Goal: Navigation & Orientation: Find specific page/section

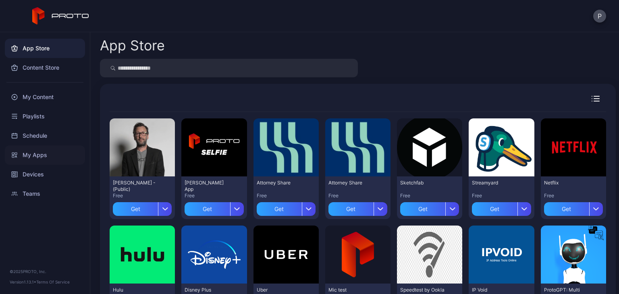
click at [33, 154] on div "My Apps" at bounding box center [45, 154] width 80 height 19
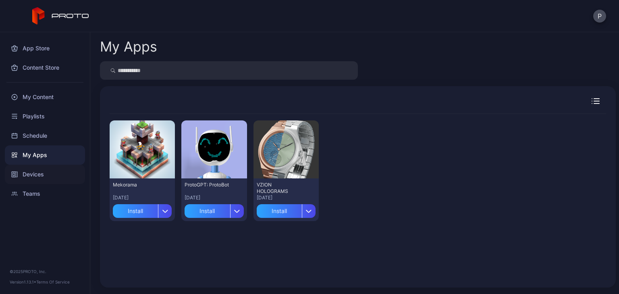
click at [29, 170] on div "Devices" at bounding box center [45, 174] width 80 height 19
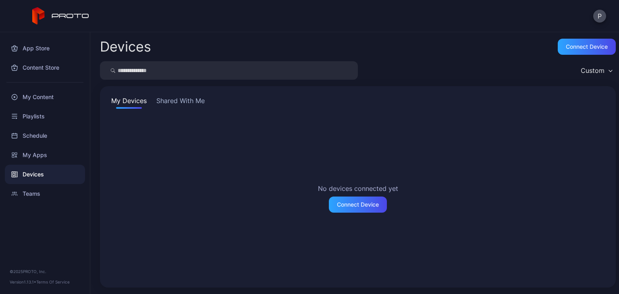
click at [190, 104] on button "Shared With Me" at bounding box center [181, 102] width 52 height 13
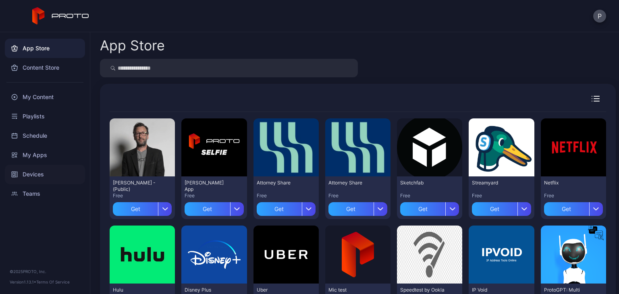
click at [36, 172] on div "Devices" at bounding box center [45, 174] width 80 height 19
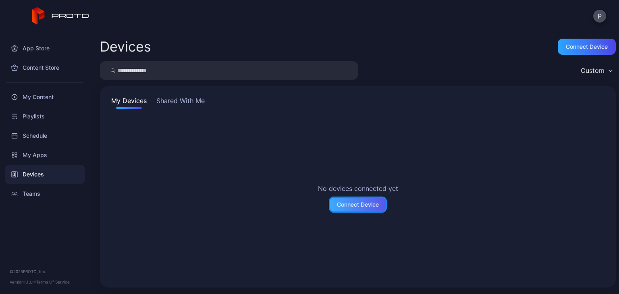
click at [347, 199] on div "Connect Device" at bounding box center [358, 205] width 58 height 16
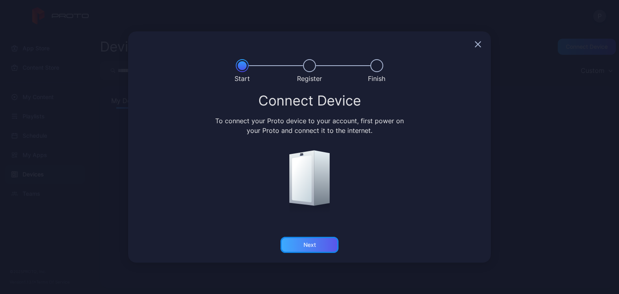
click at [312, 242] on div "Next" at bounding box center [309, 245] width 12 height 6
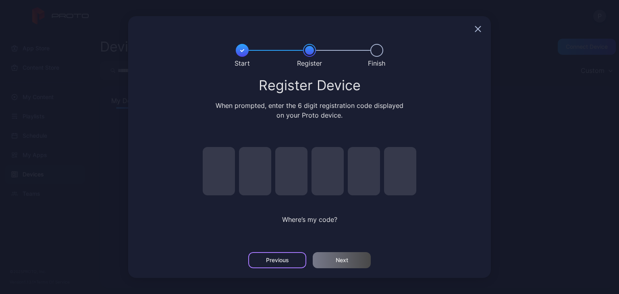
click at [261, 256] on div "Previous" at bounding box center [277, 260] width 58 height 16
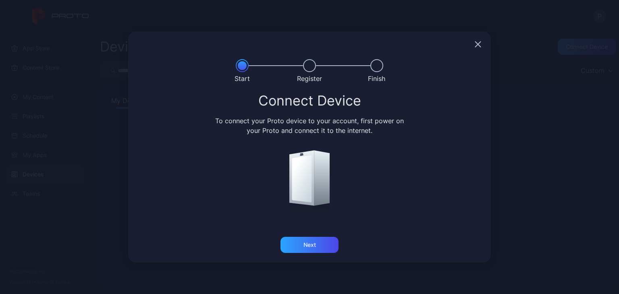
click at [478, 42] on icon "button" at bounding box center [478, 44] width 6 height 6
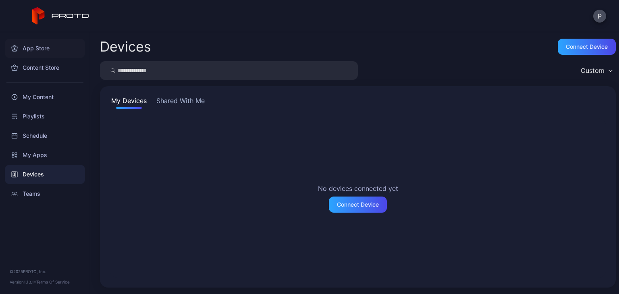
click at [28, 48] on div "App Store" at bounding box center [45, 48] width 80 height 19
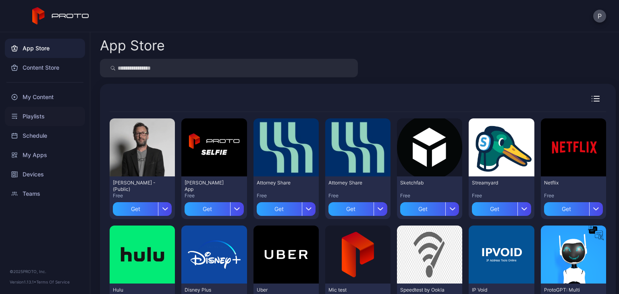
click at [37, 117] on div "Playlists" at bounding box center [45, 116] width 80 height 19
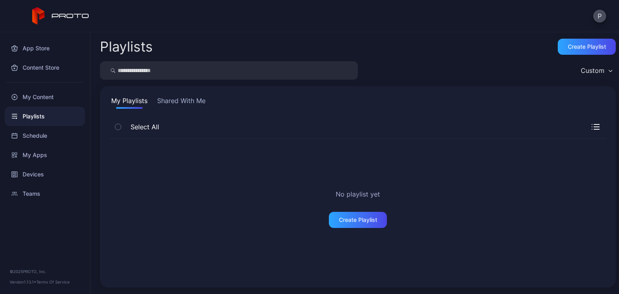
click at [186, 100] on button "Shared With Me" at bounding box center [182, 102] width 52 height 13
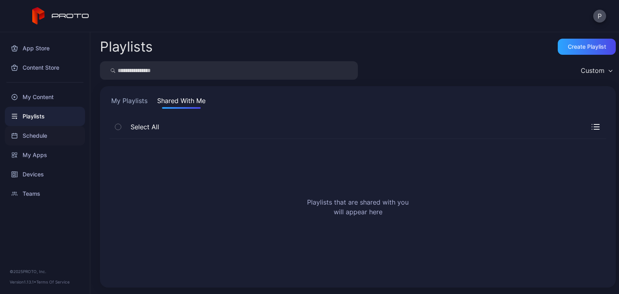
click at [42, 133] on div "Schedule" at bounding box center [45, 135] width 80 height 19
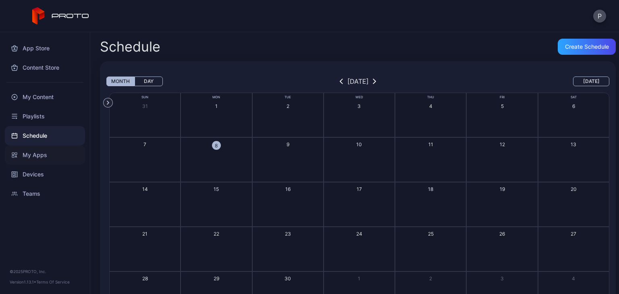
click at [33, 151] on div "My Apps" at bounding box center [45, 154] width 80 height 19
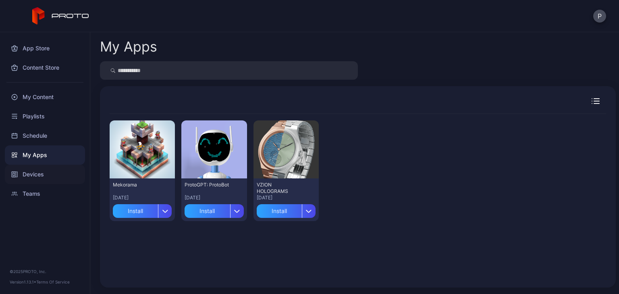
click at [35, 170] on div "Devices" at bounding box center [45, 174] width 80 height 19
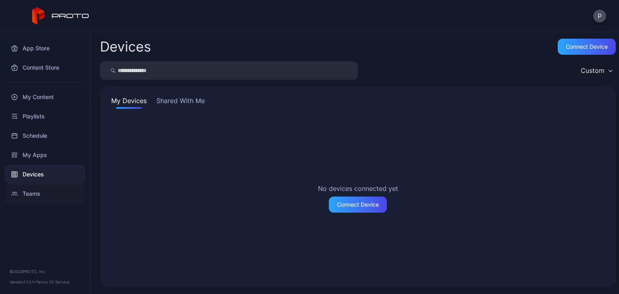
click at [35, 191] on div "Teams" at bounding box center [45, 193] width 80 height 19
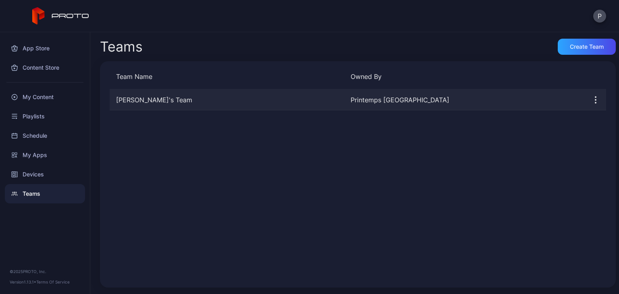
click at [146, 105] on div "Mohammad Alesha's Team Printemps Doha" at bounding box center [358, 99] width 496 height 21
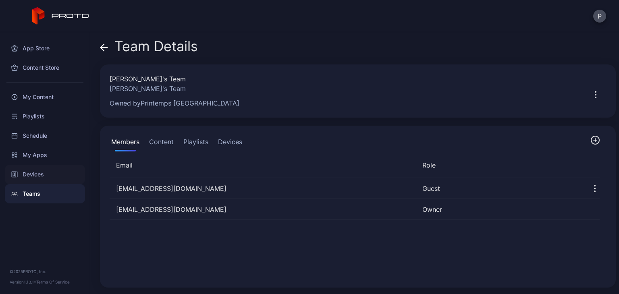
click at [51, 170] on div "Devices" at bounding box center [45, 174] width 80 height 19
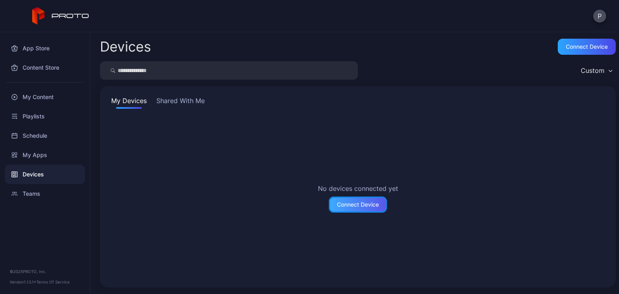
click at [355, 203] on div "Connect Device" at bounding box center [358, 204] width 42 height 6
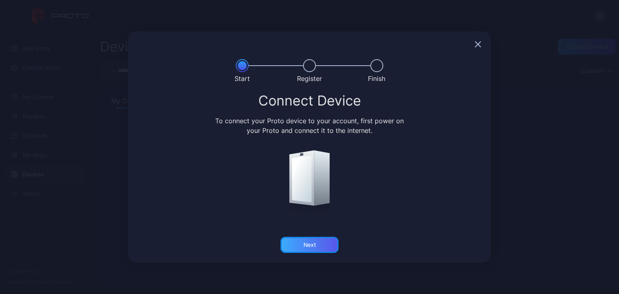
click at [305, 243] on div "Next" at bounding box center [309, 245] width 12 height 6
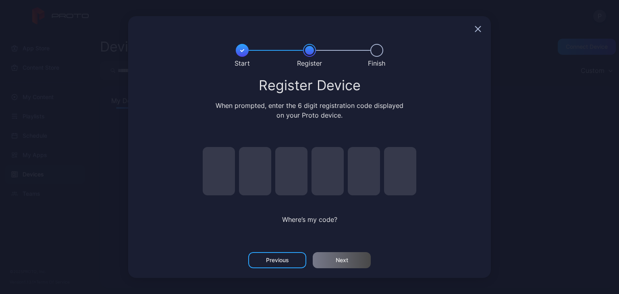
click at [478, 29] on icon "button" at bounding box center [477, 29] width 5 height 5
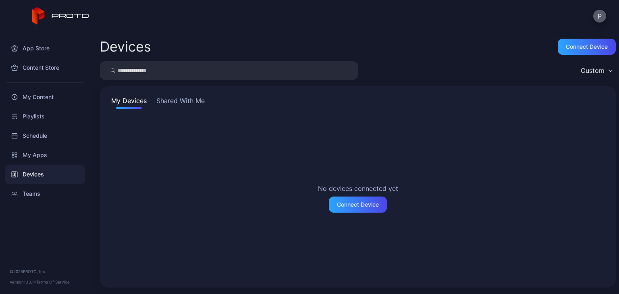
click at [598, 15] on button "P" at bounding box center [599, 16] width 13 height 13
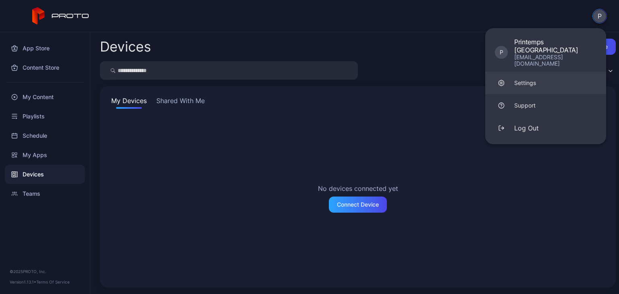
click at [528, 79] on div "Settings" at bounding box center [525, 83] width 22 height 8
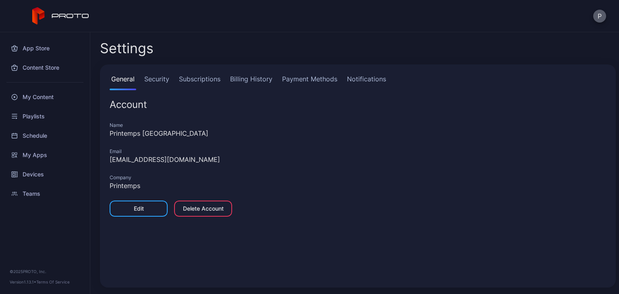
click at [597, 17] on button "P" at bounding box center [599, 16] width 13 height 13
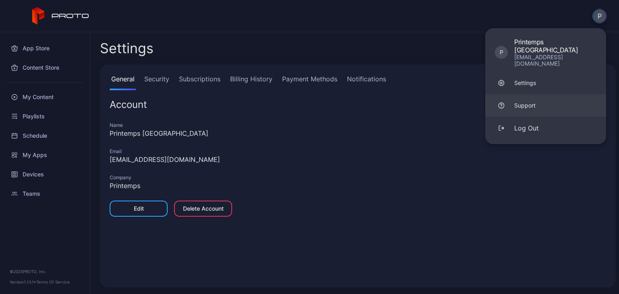
click at [530, 102] on div "Support" at bounding box center [524, 106] width 21 height 8
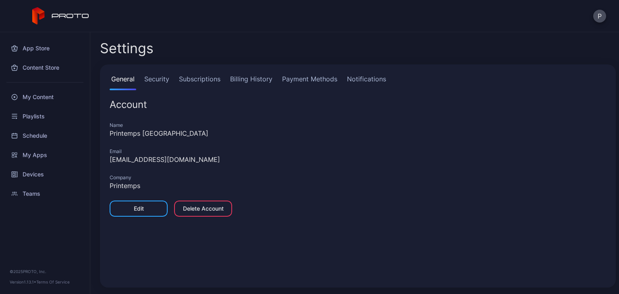
click at [204, 81] on link "Subscriptions" at bounding box center [199, 82] width 45 height 16
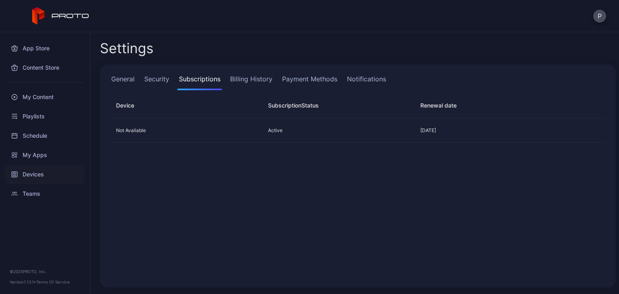
click at [34, 177] on div "Devices" at bounding box center [45, 174] width 80 height 19
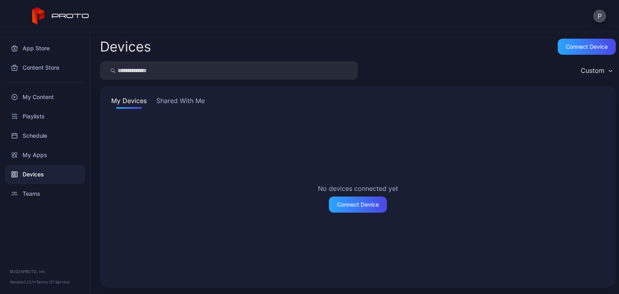
click at [32, 174] on div "Devices" at bounding box center [45, 174] width 80 height 19
click at [34, 157] on div "My Apps" at bounding box center [45, 154] width 80 height 19
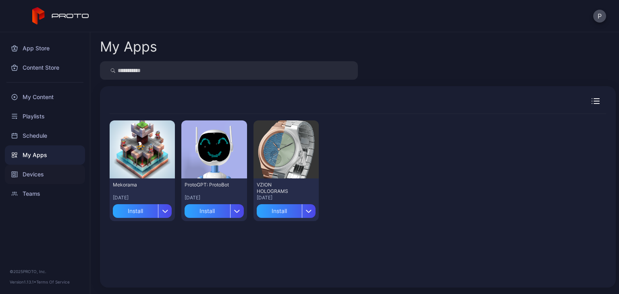
click at [32, 170] on div "Devices" at bounding box center [45, 174] width 80 height 19
